Goal: Find contact information: Find contact information

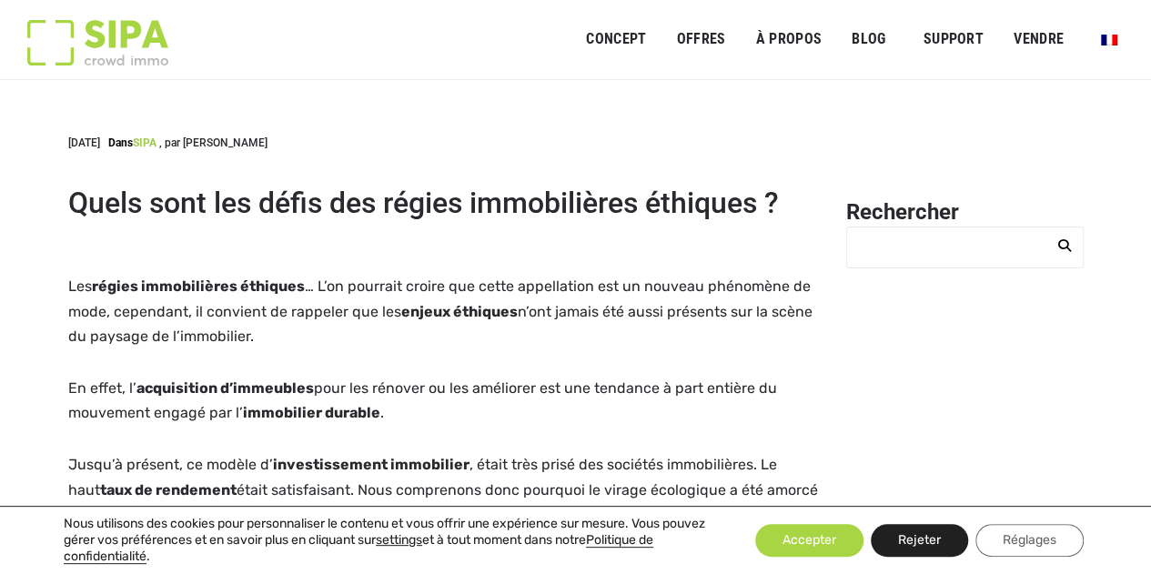
click at [925, 541] on button "Rejeter" at bounding box center [919, 540] width 97 height 33
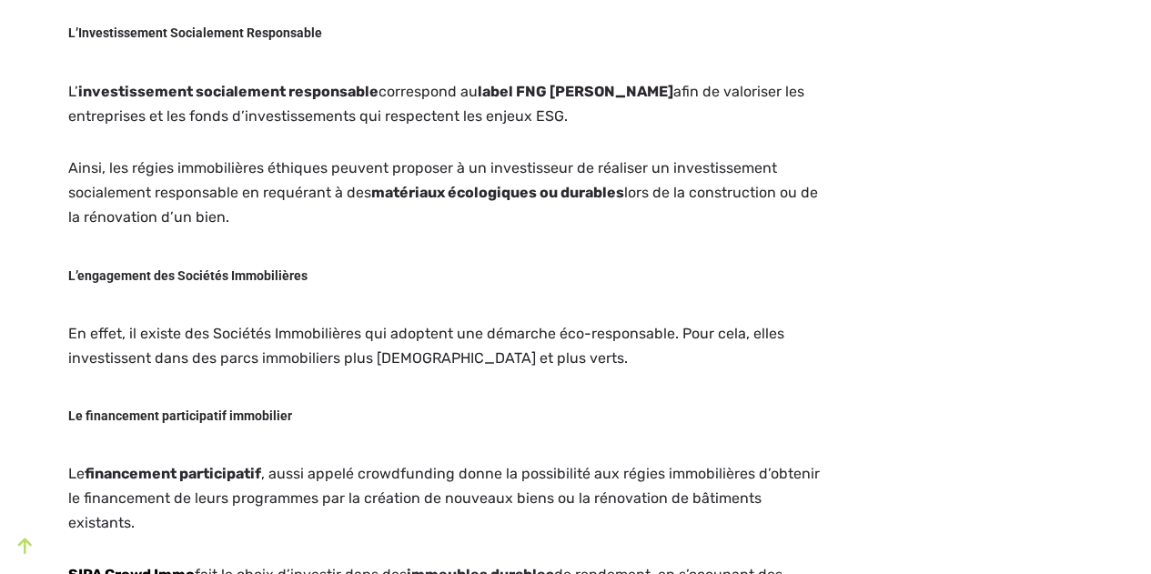
scroll to position [1660, 0]
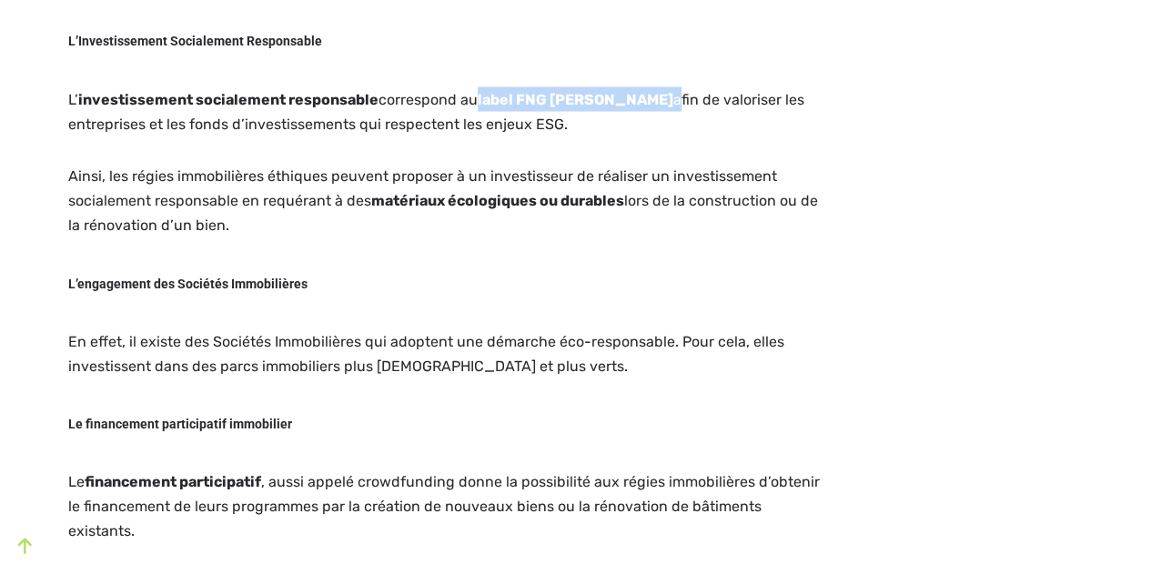
drag, startPoint x: 597, startPoint y: 94, endPoint x: 477, endPoint y: 96, distance: 120.2
click at [477, 96] on p "L’ investissement socialement responsable correspond au label FNG Siegel afin d…" at bounding box center [446, 110] width 756 height 49
click at [579, 102] on strong "label FNG Siegel" at bounding box center [576, 98] width 196 height 17
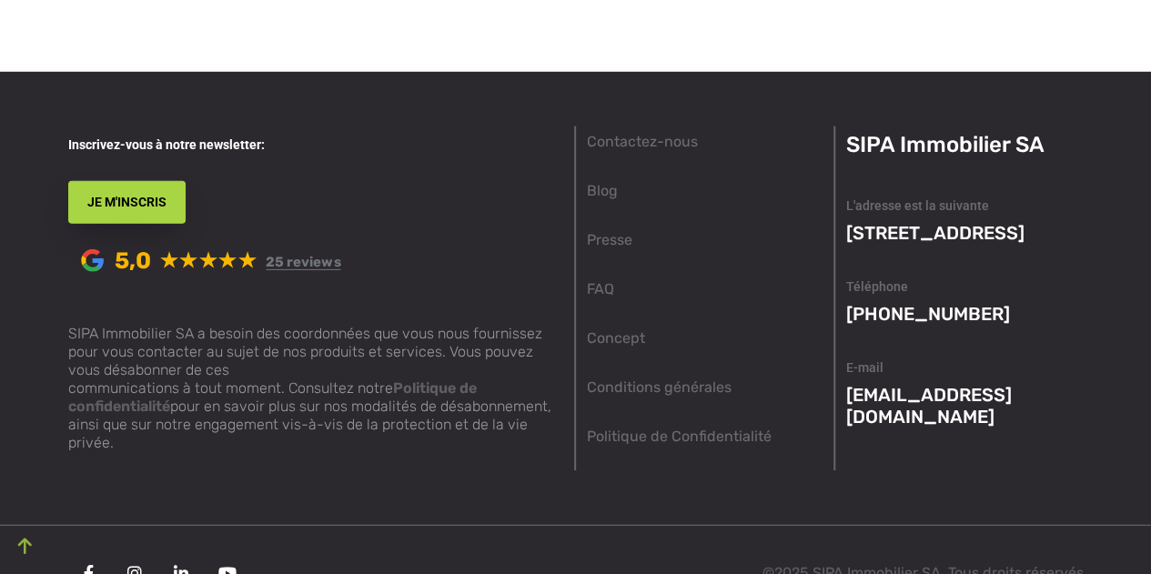
scroll to position [2698, 0]
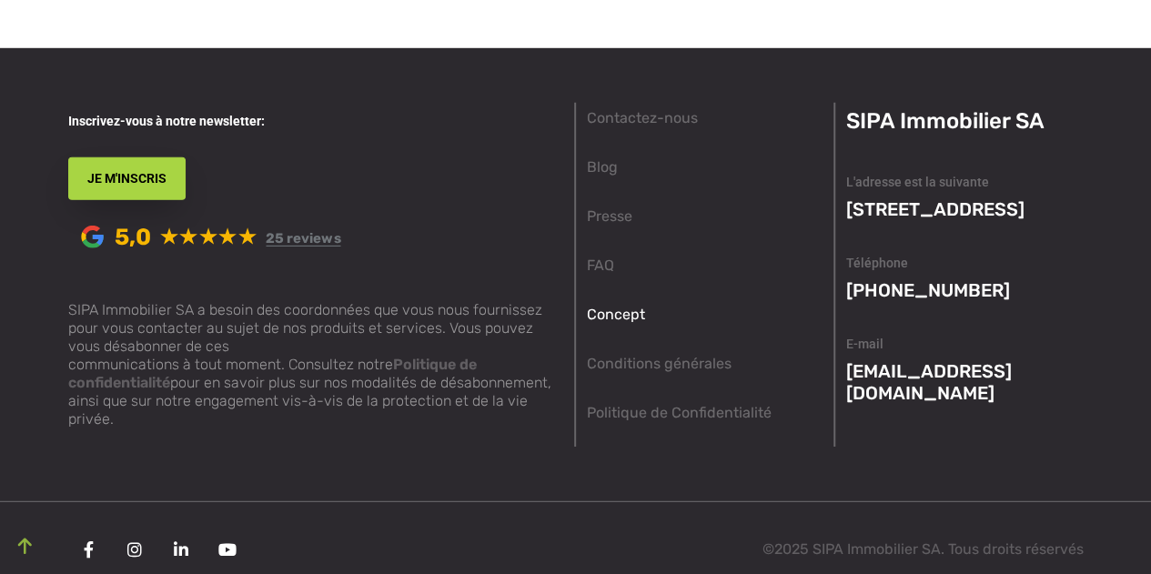
click at [628, 304] on link "Concept" at bounding box center [616, 315] width 58 height 22
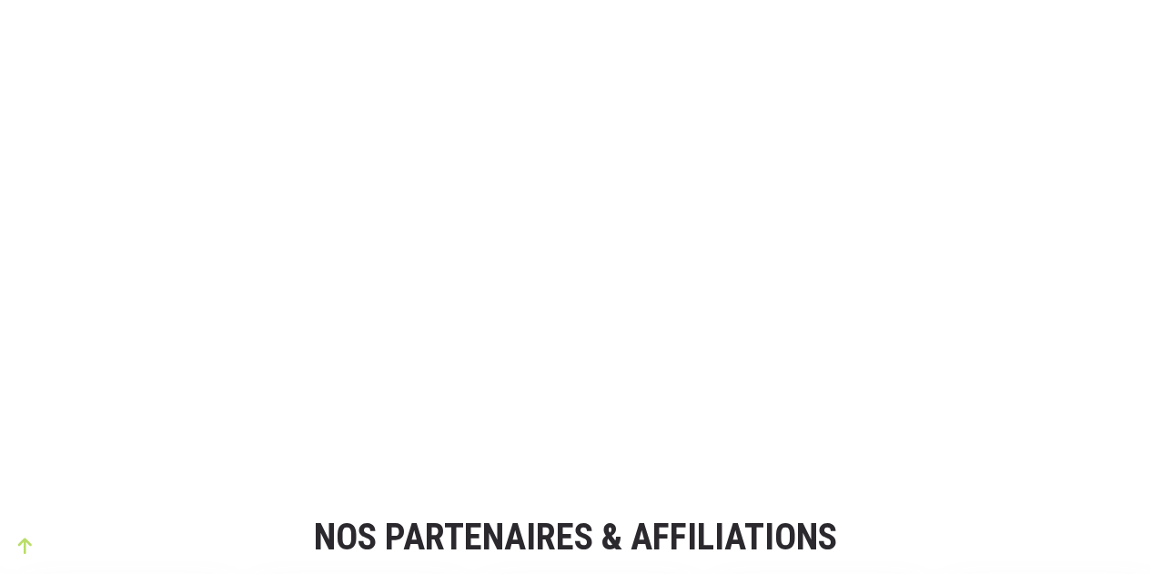
scroll to position [2764, 0]
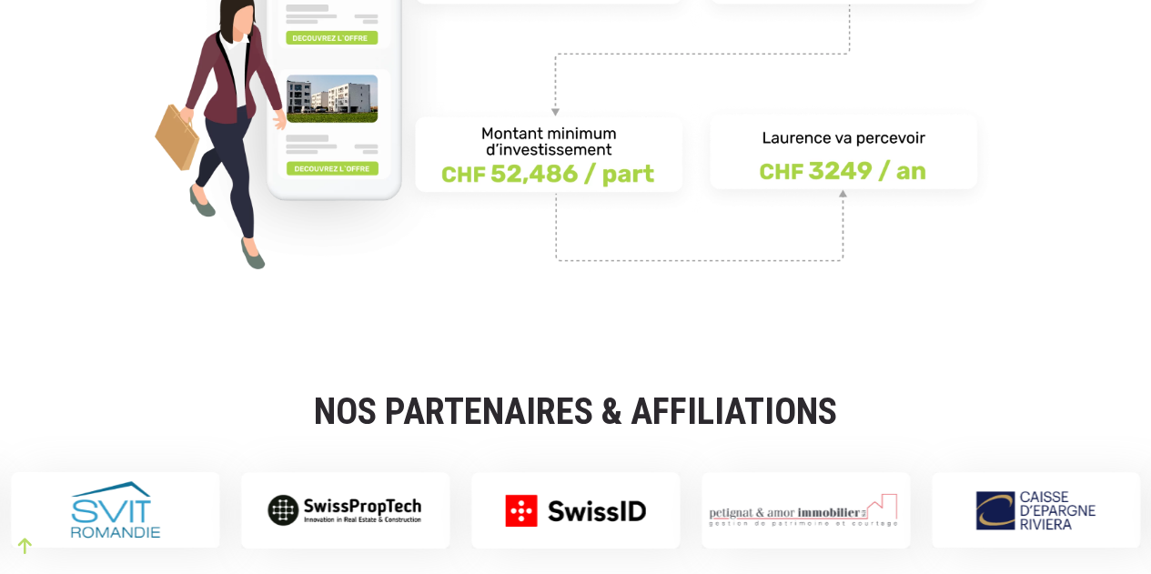
click at [995, 372] on div "NOS PARTENAIRES & AFFILIATIONS" at bounding box center [575, 398] width 1151 height 75
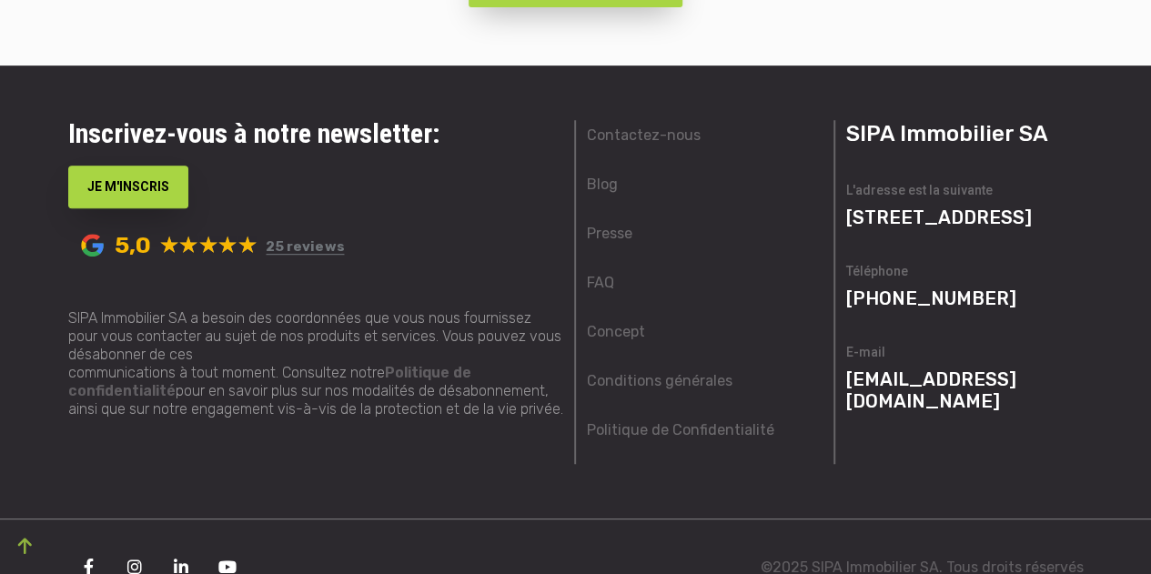
scroll to position [3864, 0]
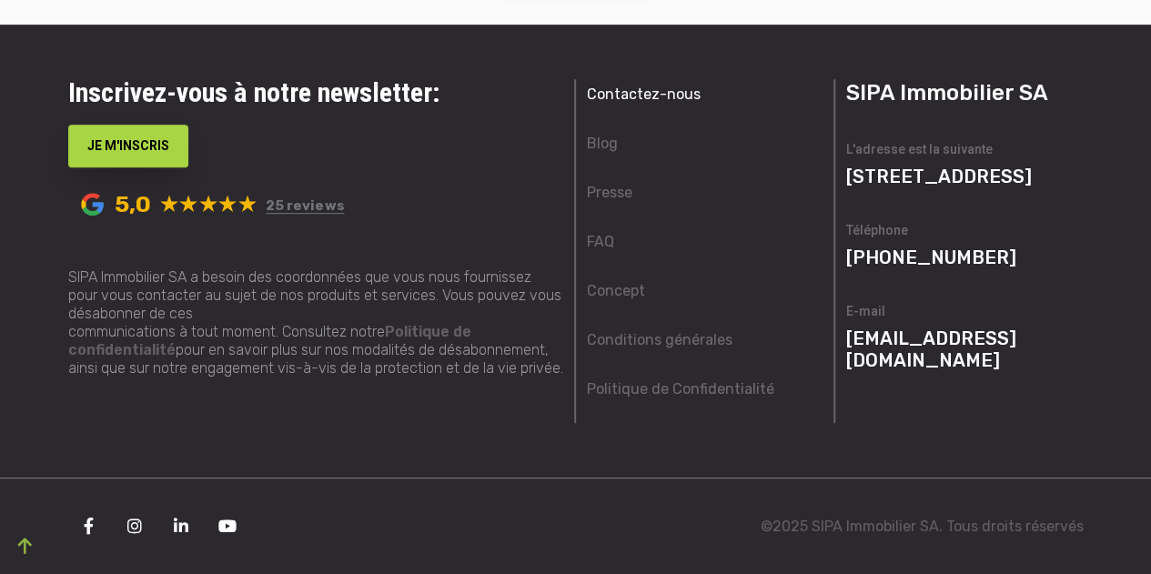
click at [604, 94] on link "Contactez-nous" at bounding box center [644, 95] width 114 height 22
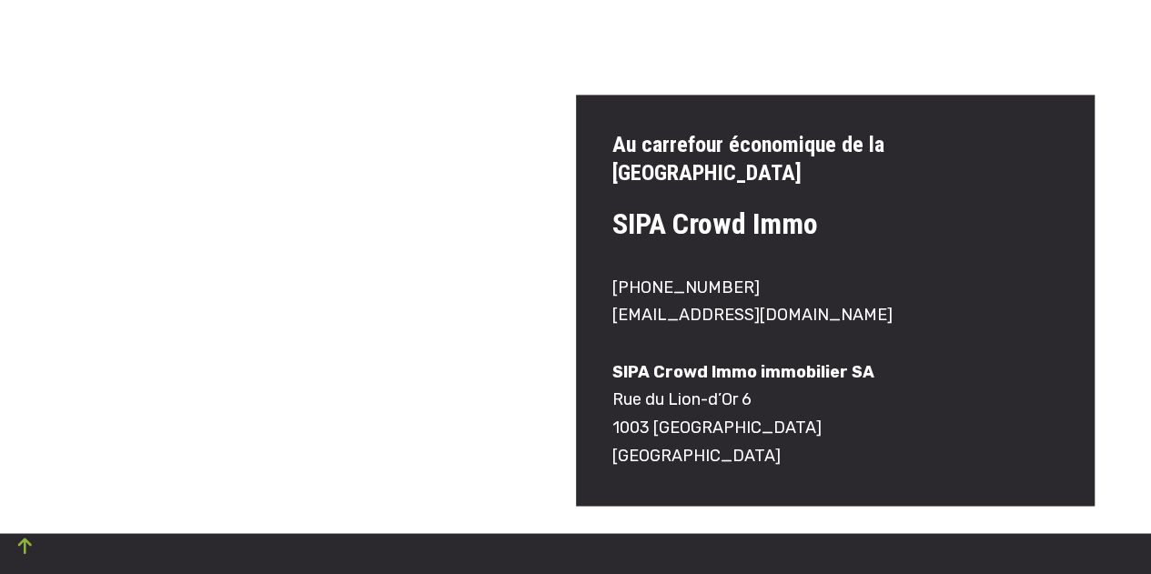
scroll to position [1307, 0]
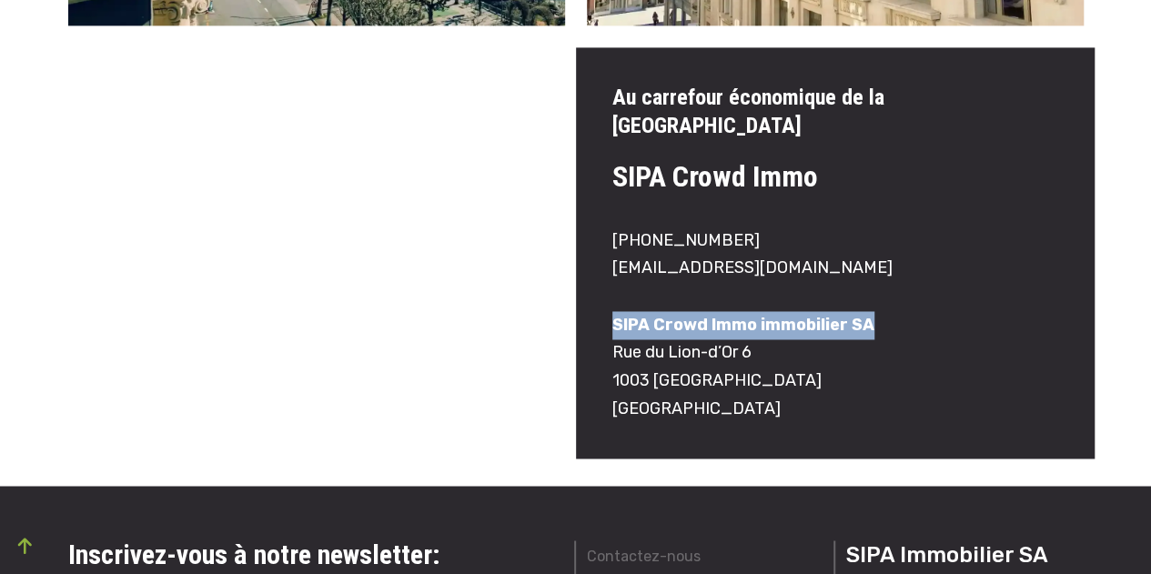
drag, startPoint x: 873, startPoint y: 294, endPoint x: 582, endPoint y: 303, distance: 290.5
click at [582, 303] on div "Au carrefour économique de la Suisse Romande SIPA Crowd Immo [PHONE_NUMBER] [EM…" at bounding box center [835, 252] width 519 height 411
copy strong "SIPA Crowd Immo immobilier SA"
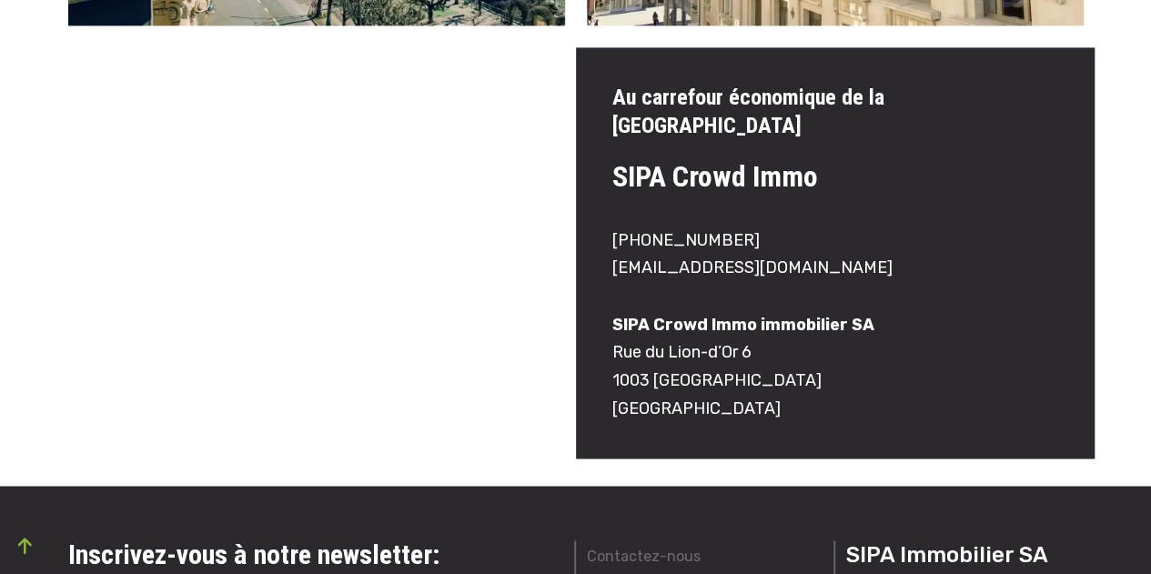
click at [689, 343] on p "SIPA Crowd Immo immobilier SA Rue du Lion-d’Or 6 1003 Lausanne Suisse" at bounding box center [835, 360] width 446 height 126
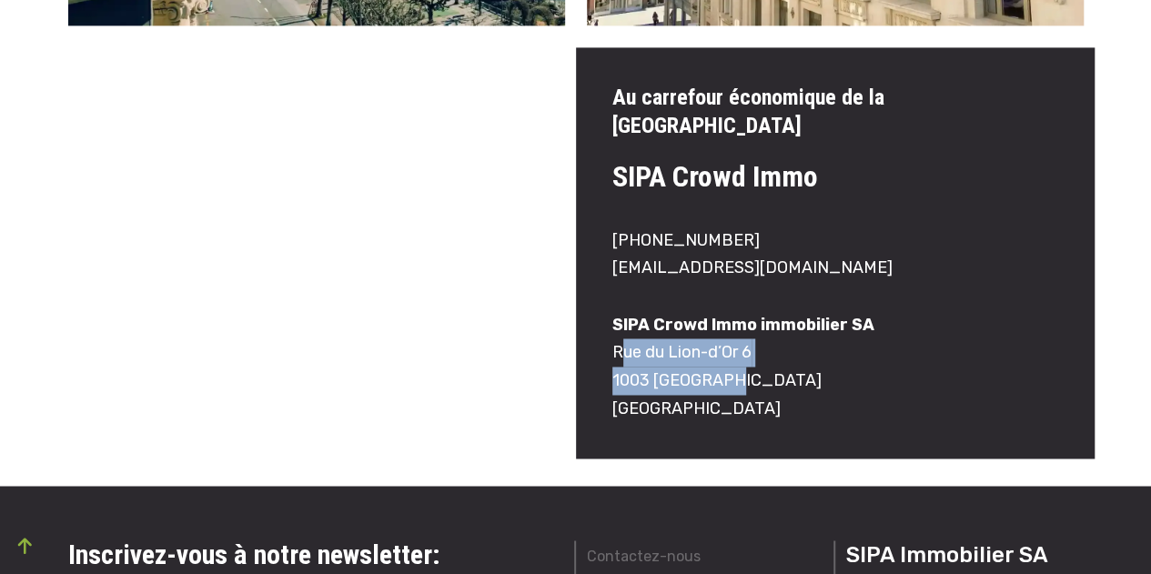
drag, startPoint x: 730, startPoint y: 358, endPoint x: 613, endPoint y: 330, distance: 119.6
click at [613, 330] on p "SIPA Crowd Immo immobilier SA Rue du Lion-d’Or 6 1003 Lausanne Suisse" at bounding box center [835, 360] width 446 height 126
drag, startPoint x: 614, startPoint y: 325, endPoint x: 741, endPoint y: 361, distance: 131.6
click at [741, 361] on p "SIPA Crowd Immo immobilier SA Rue du Lion-d’Or 6 1003 Lausanne Suisse" at bounding box center [835, 360] width 446 height 126
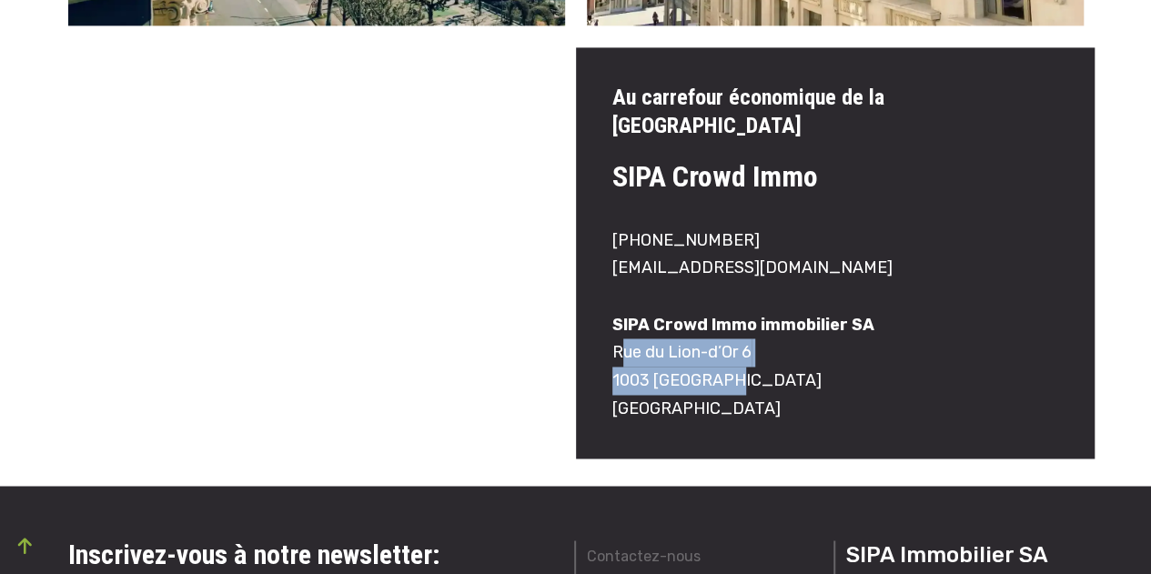
copy p "Rue du Lion-d’Or 6 1003 Lausanne"
